Goal: Find specific page/section: Find specific page/section

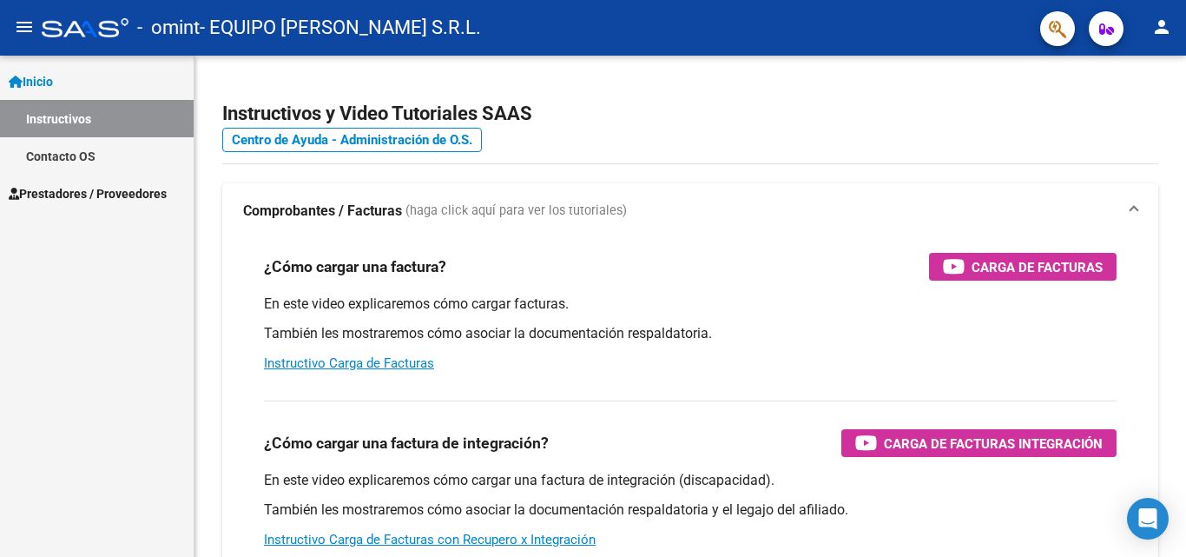
click at [118, 191] on span "Prestadores / Proveedores" at bounding box center [88, 193] width 158 height 19
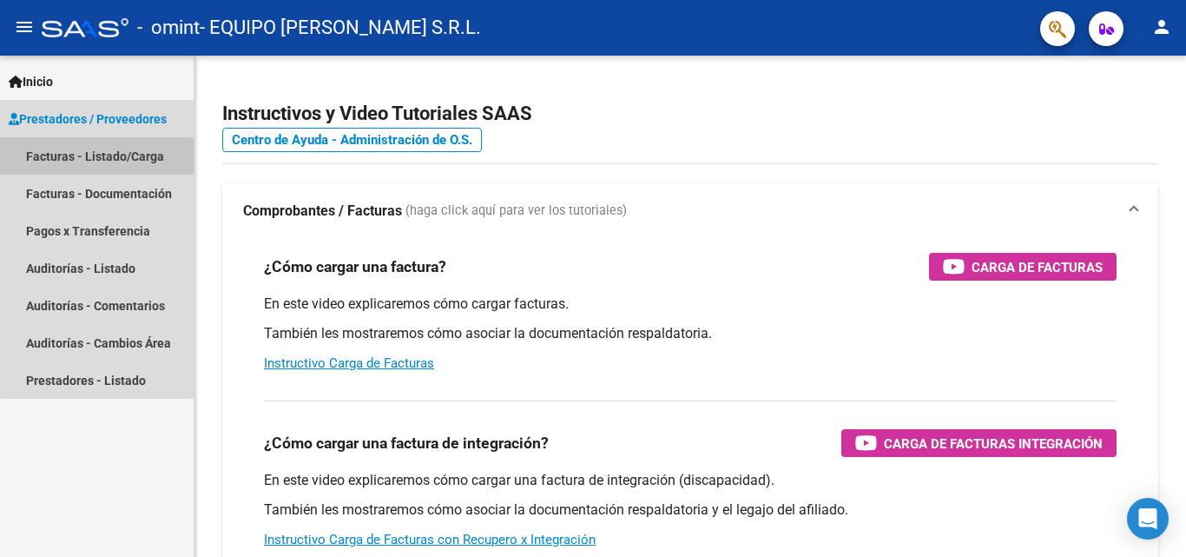
click at [117, 139] on link "Facturas - Listado/Carga" at bounding box center [97, 155] width 194 height 37
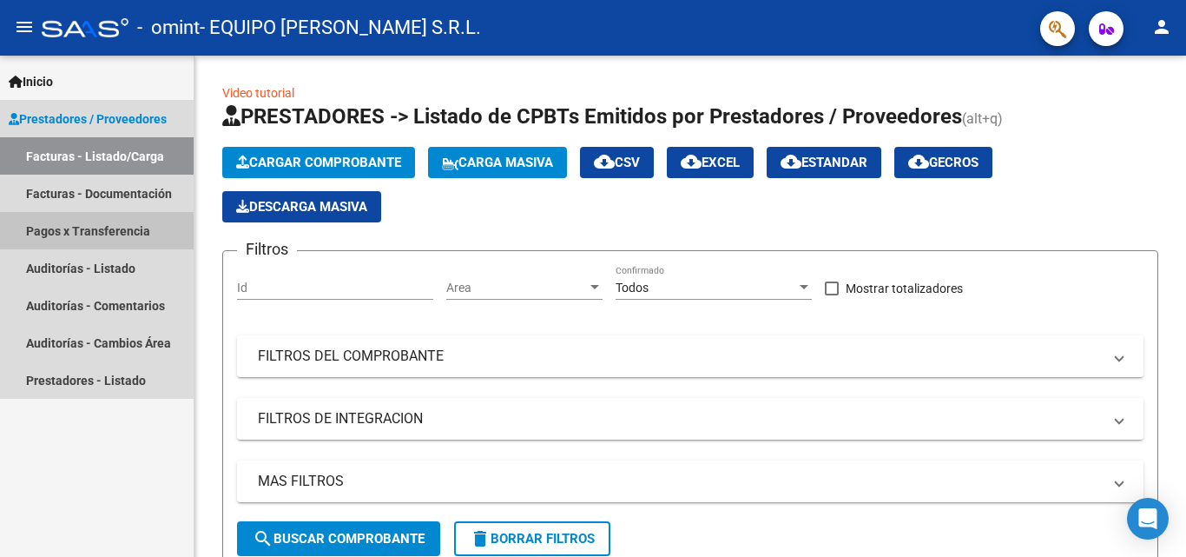
click at [127, 224] on link "Pagos x Transferencia" at bounding box center [97, 230] width 194 height 37
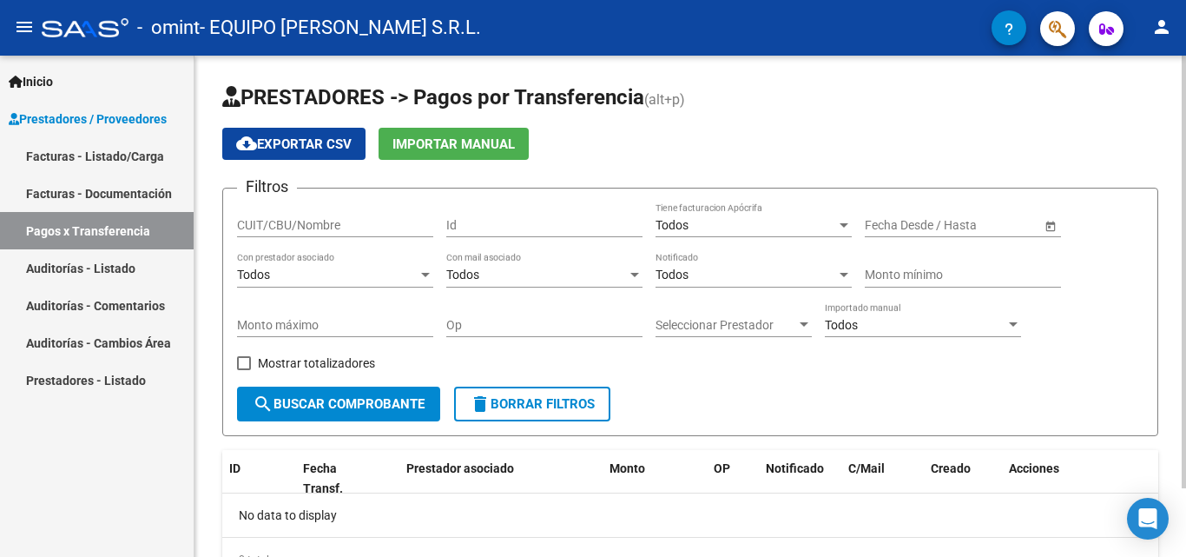
scroll to position [80, 0]
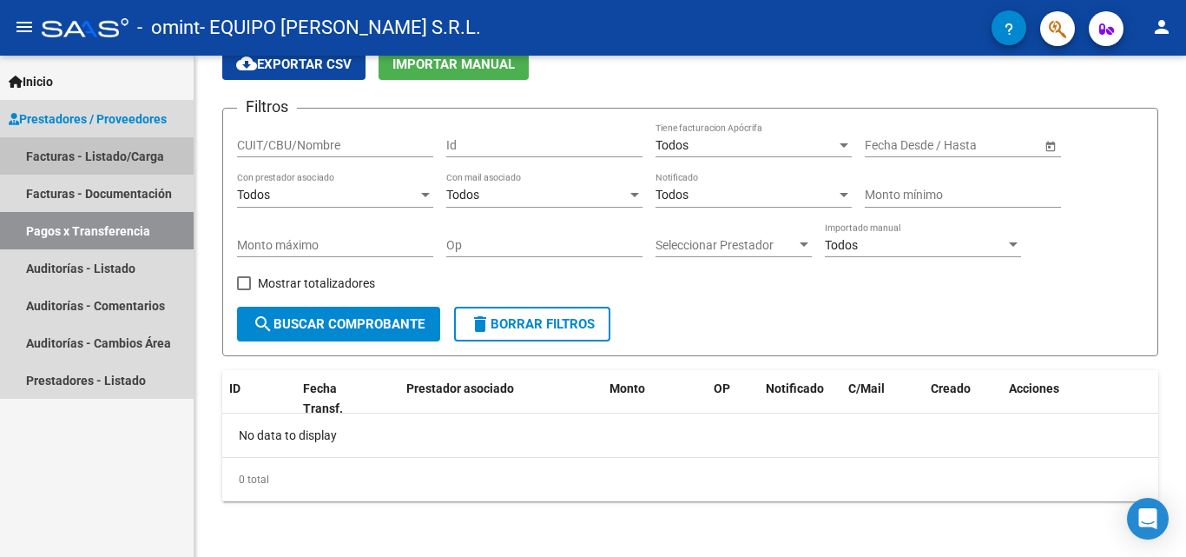
click at [121, 156] on link "Facturas - Listado/Carga" at bounding box center [97, 155] width 194 height 37
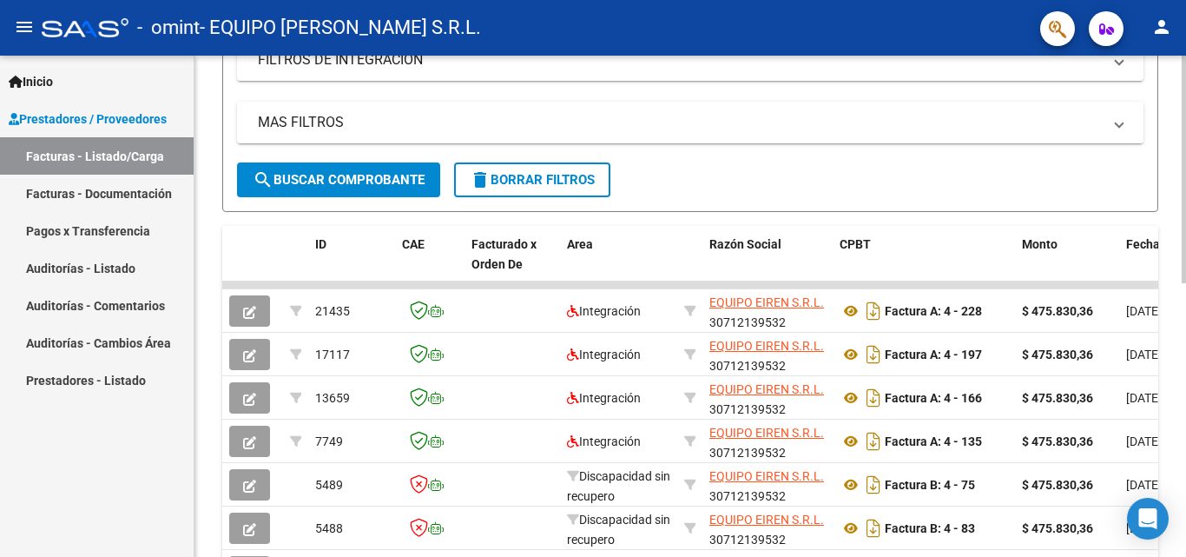
scroll to position [355, 0]
